Goal: Information Seeking & Learning: Learn about a topic

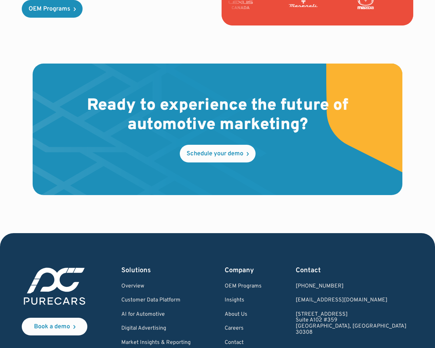
scroll to position [1943, 0]
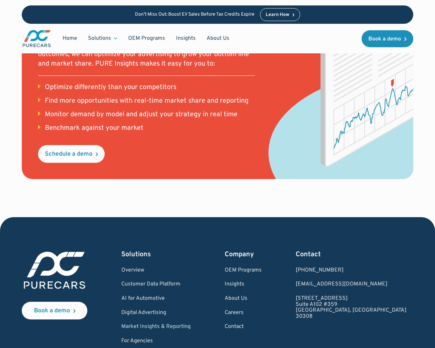
scroll to position [920, 0]
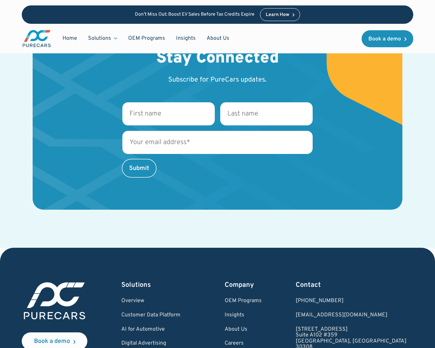
scroll to position [1256, 0]
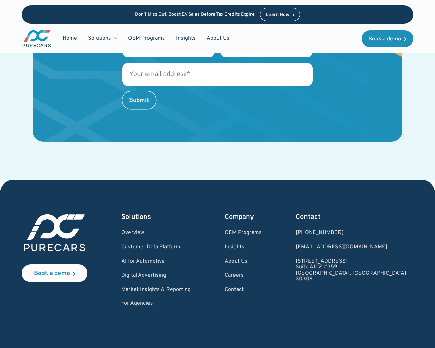
scroll to position [1256, 0]
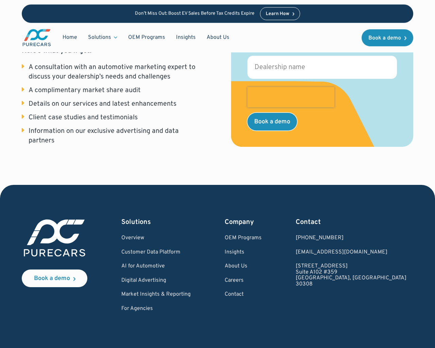
scroll to position [209, 0]
